Goal: Information Seeking & Learning: Compare options

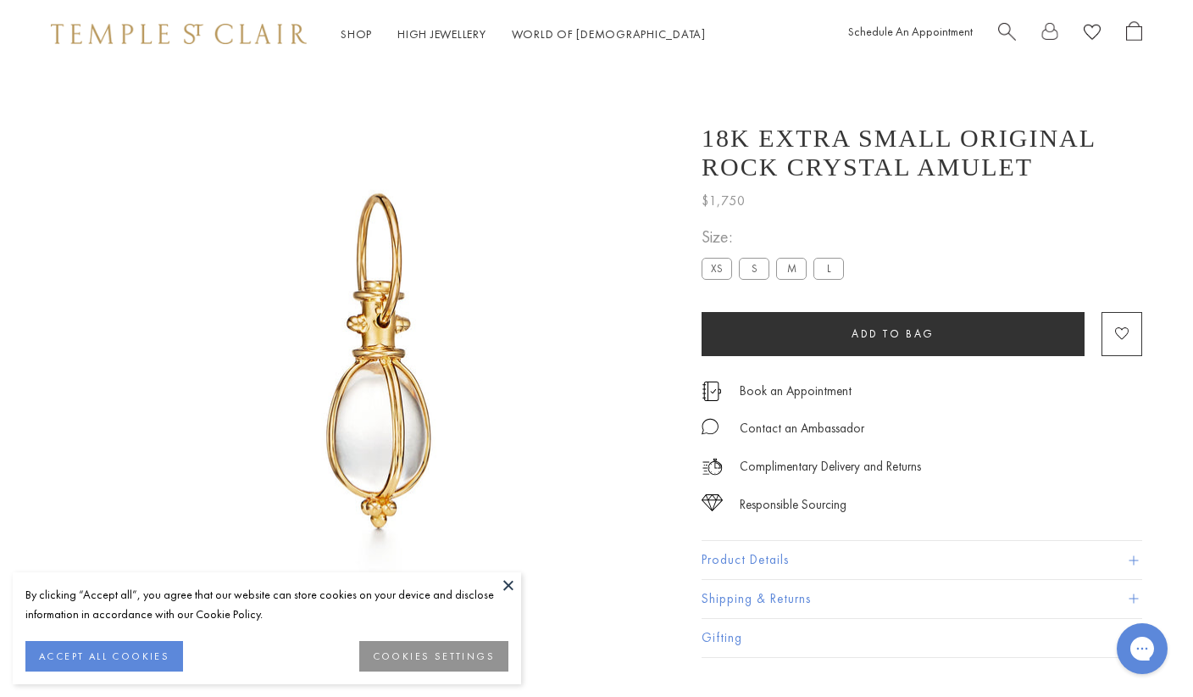
scroll to position [68, 0]
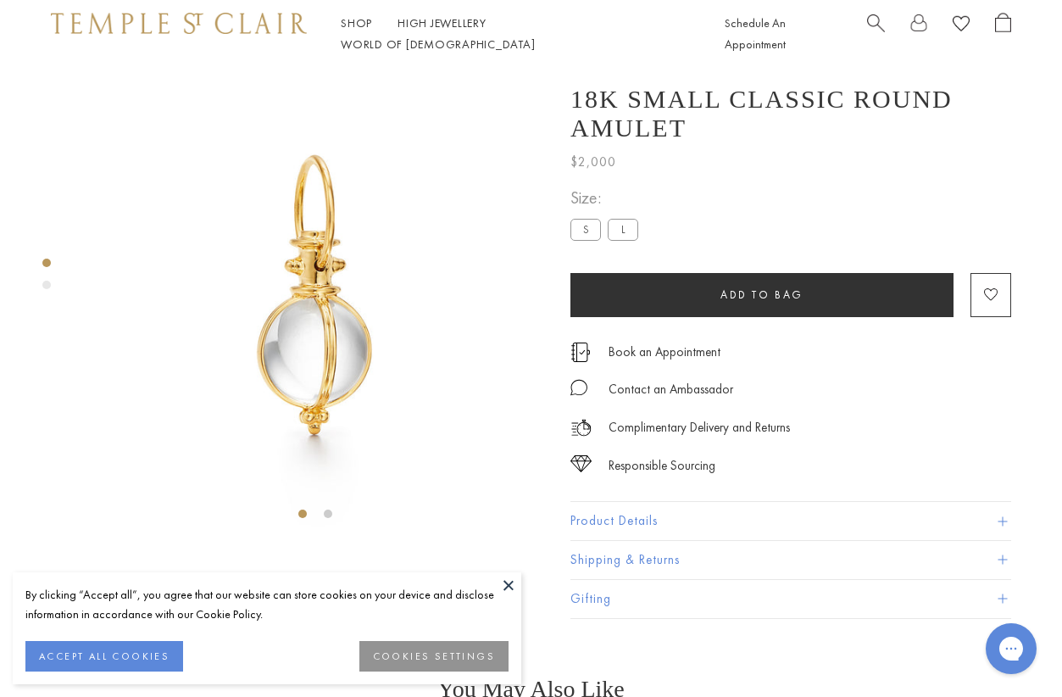
scroll to position [68, 0]
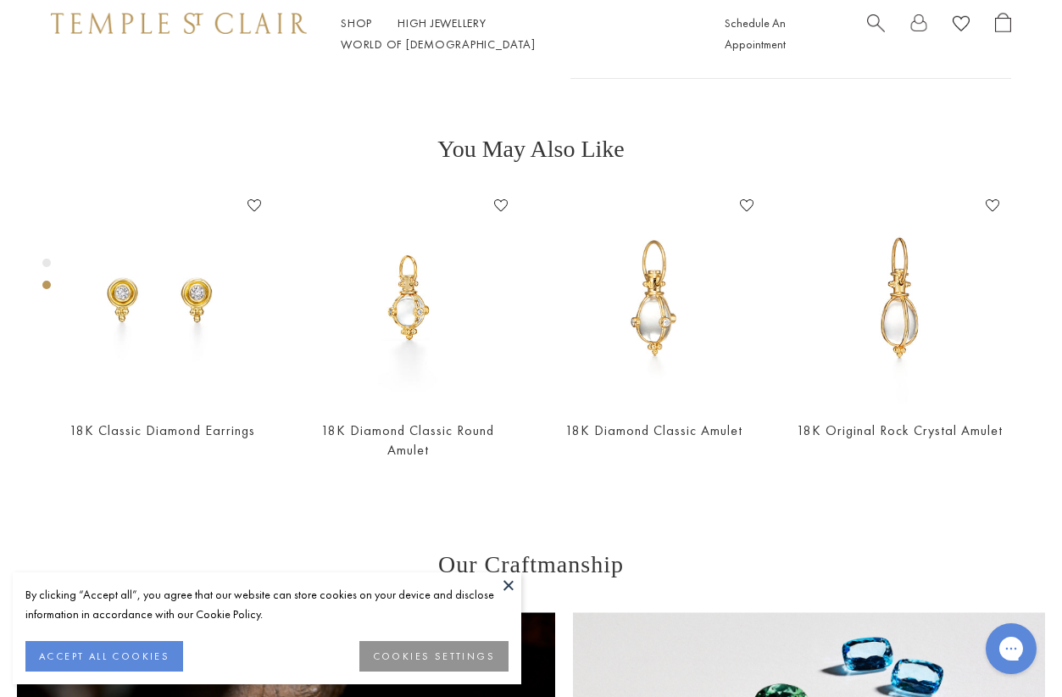
scroll to position [541, 0]
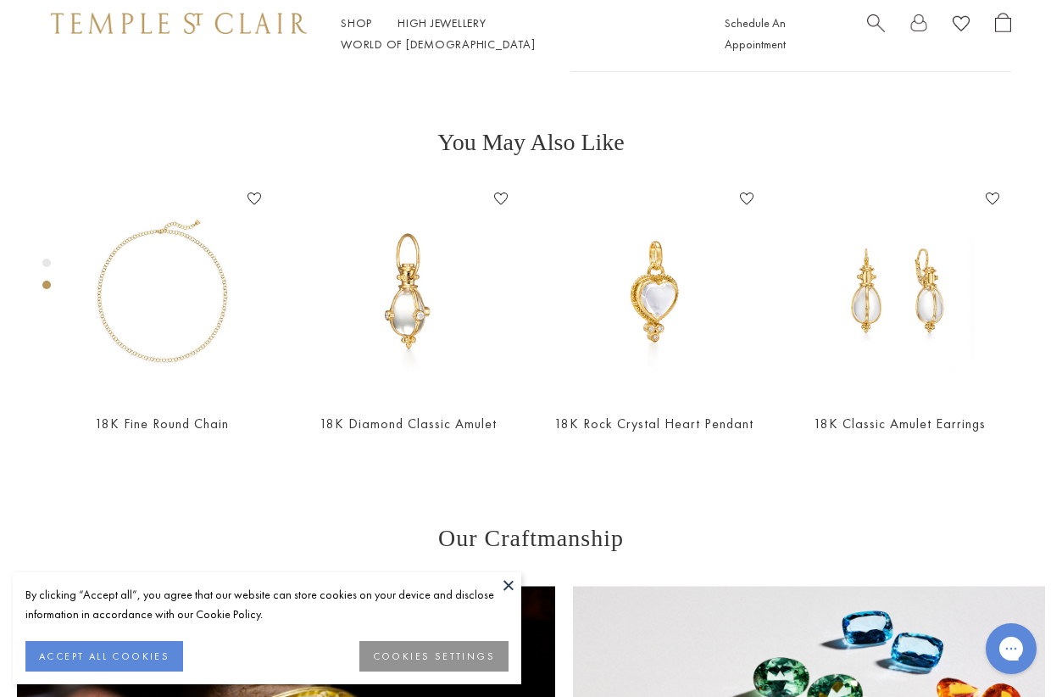
scroll to position [552, 0]
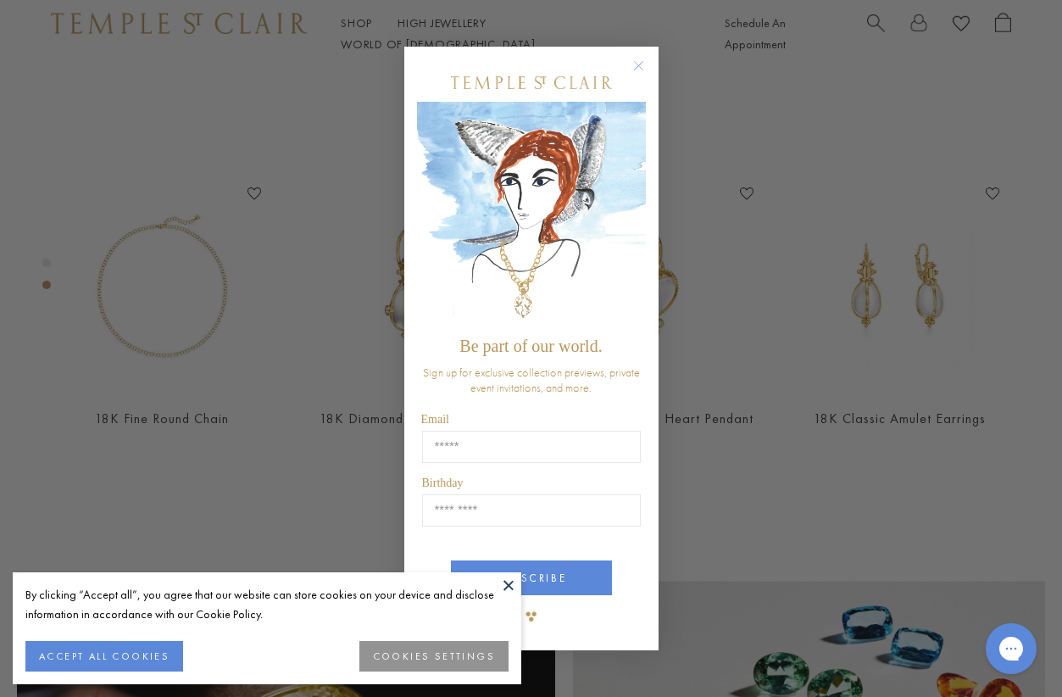
click at [632, 73] on circle "Close dialog" at bounding box center [638, 66] width 20 height 20
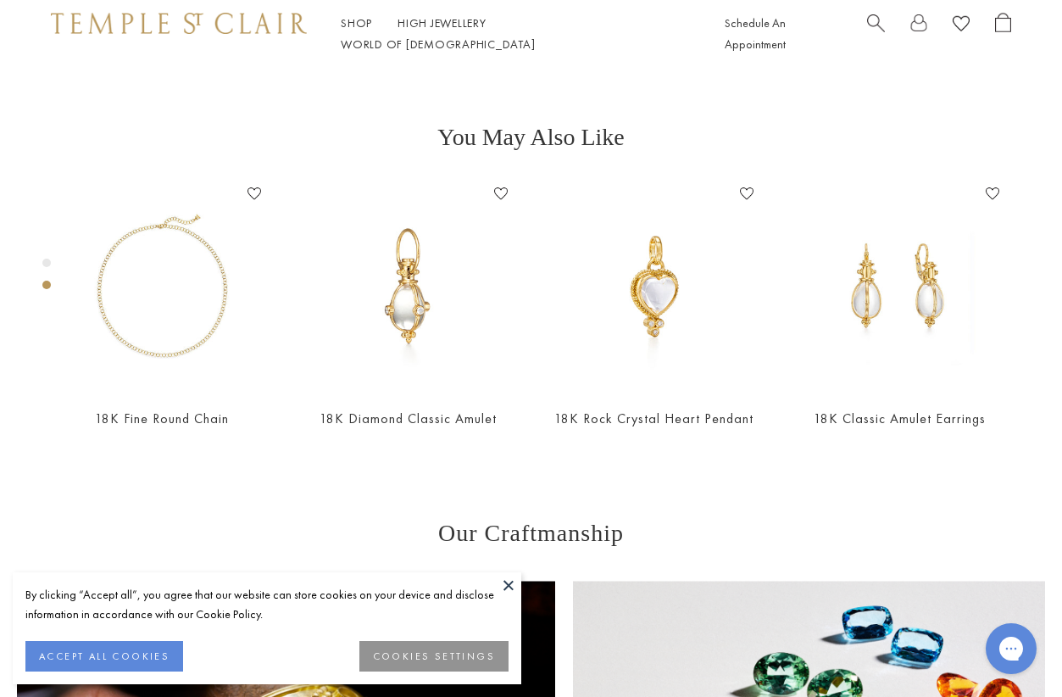
scroll to position [68, 0]
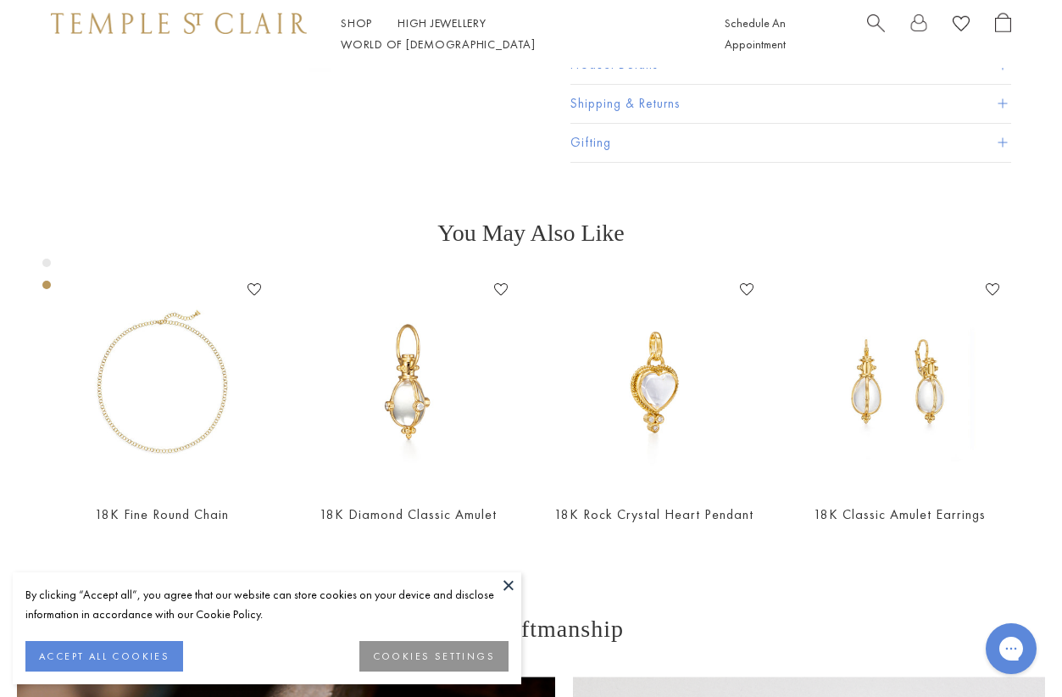
scroll to position [460, 0]
